Goal: Register for event/course

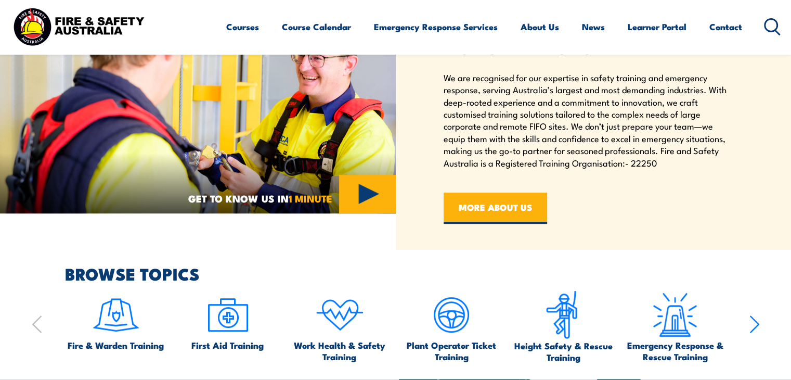
scroll to position [208, 0]
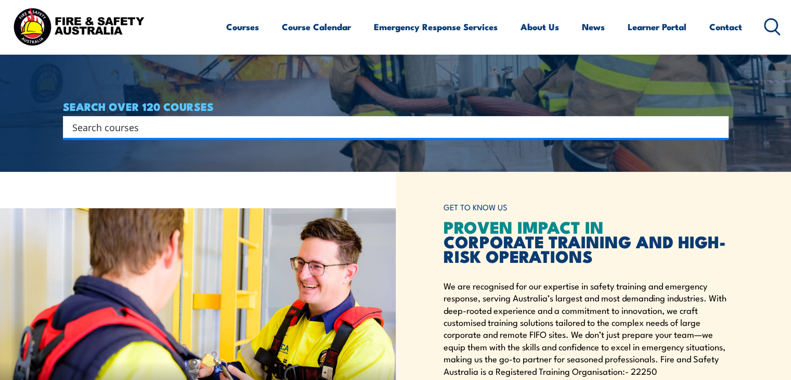
click at [223, 133] on input "Search input" at bounding box center [389, 127] width 634 height 16
type input "fire extinguisher"
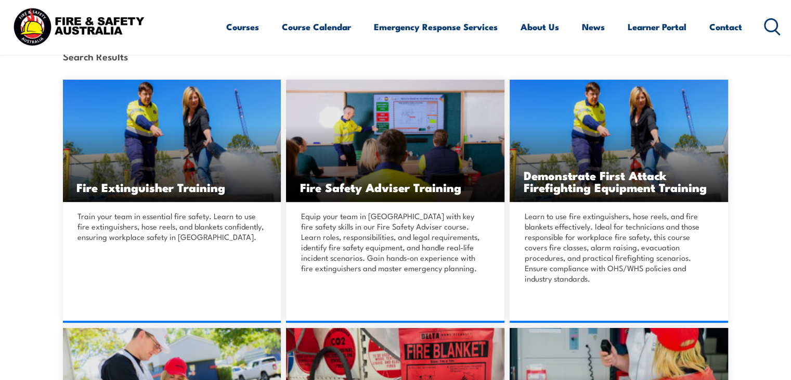
scroll to position [468, 0]
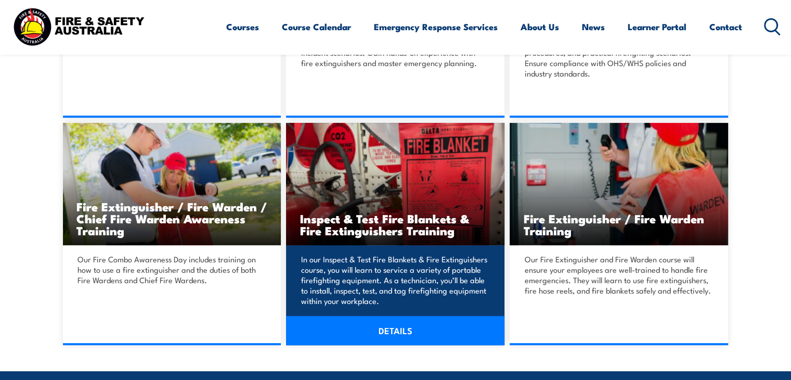
click at [389, 190] on img at bounding box center [395, 184] width 218 height 122
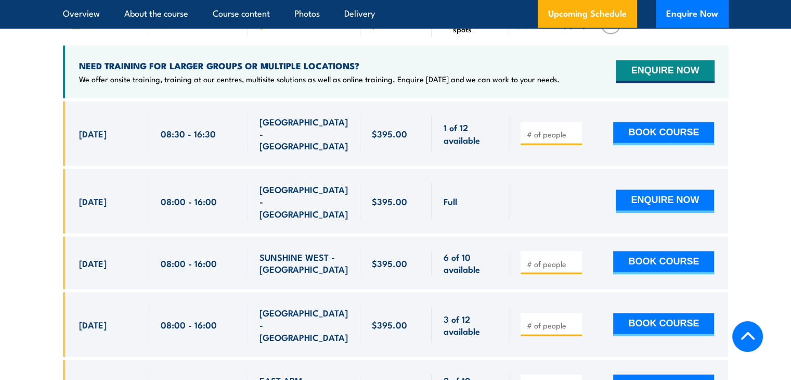
scroll to position [1925, 0]
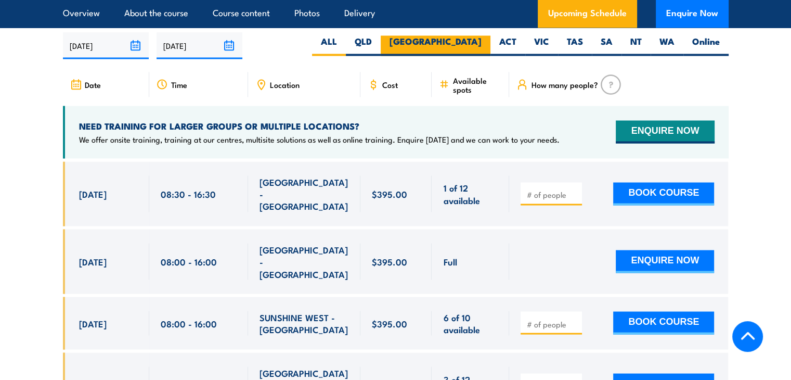
click at [474, 56] on label "NSW" at bounding box center [436, 45] width 110 height 20
click at [482, 42] on input "NSW" at bounding box center [485, 38] width 7 height 7
radio input "true"
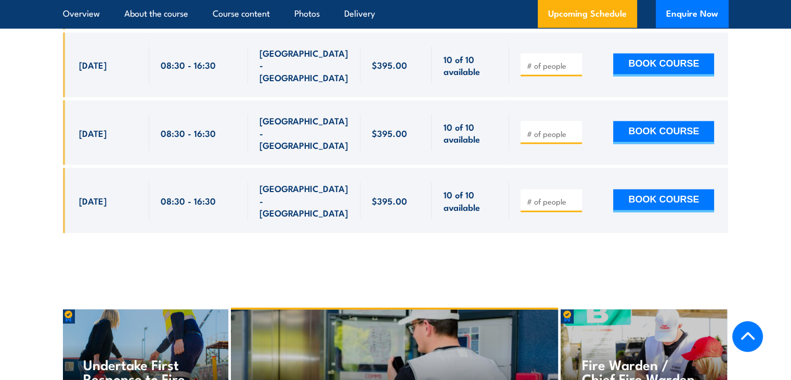
scroll to position [2191, 0]
